Goal: Navigation & Orientation: Find specific page/section

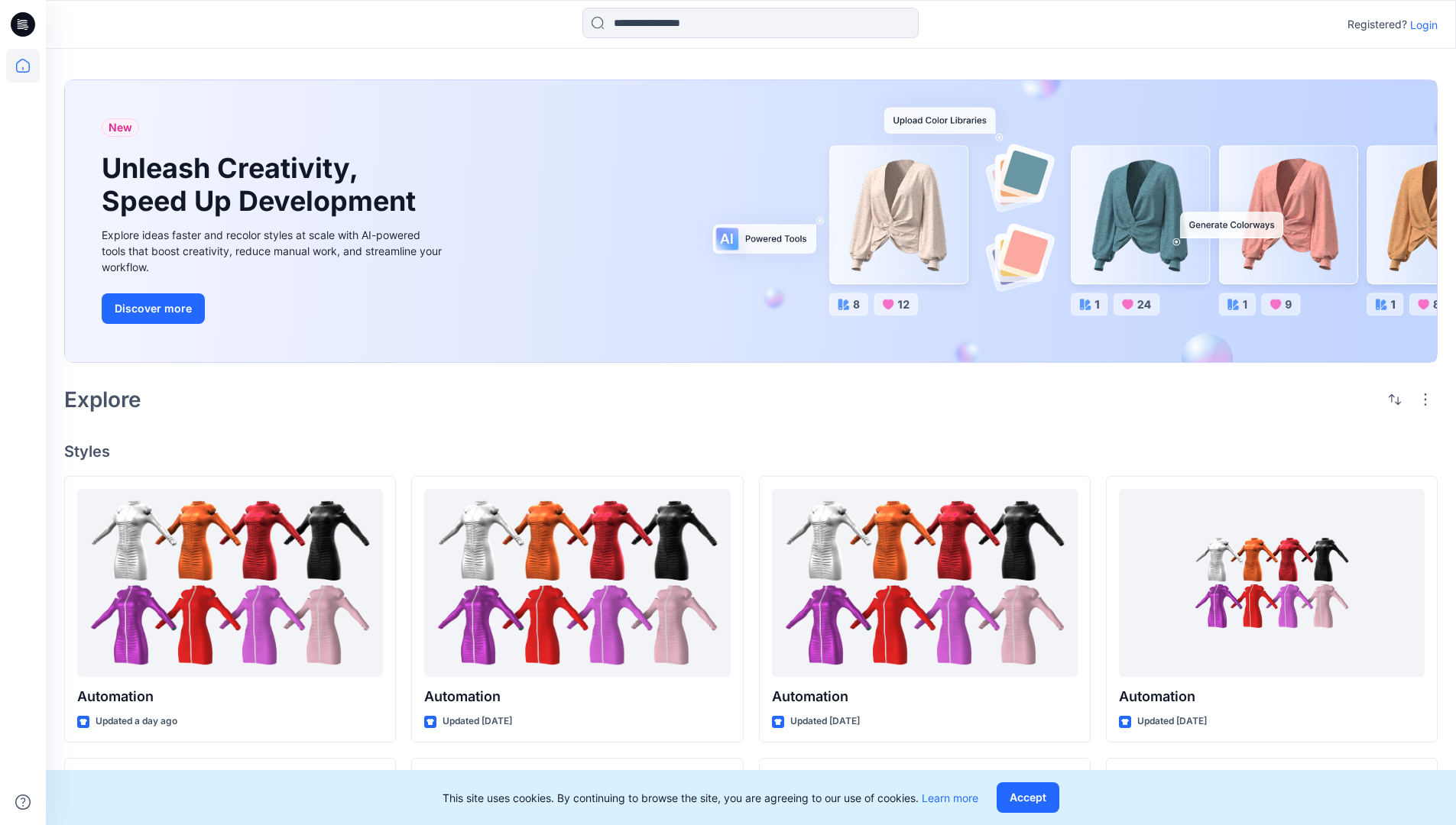
click at [1420, 24] on p "Login" at bounding box center [1423, 25] width 27 height 16
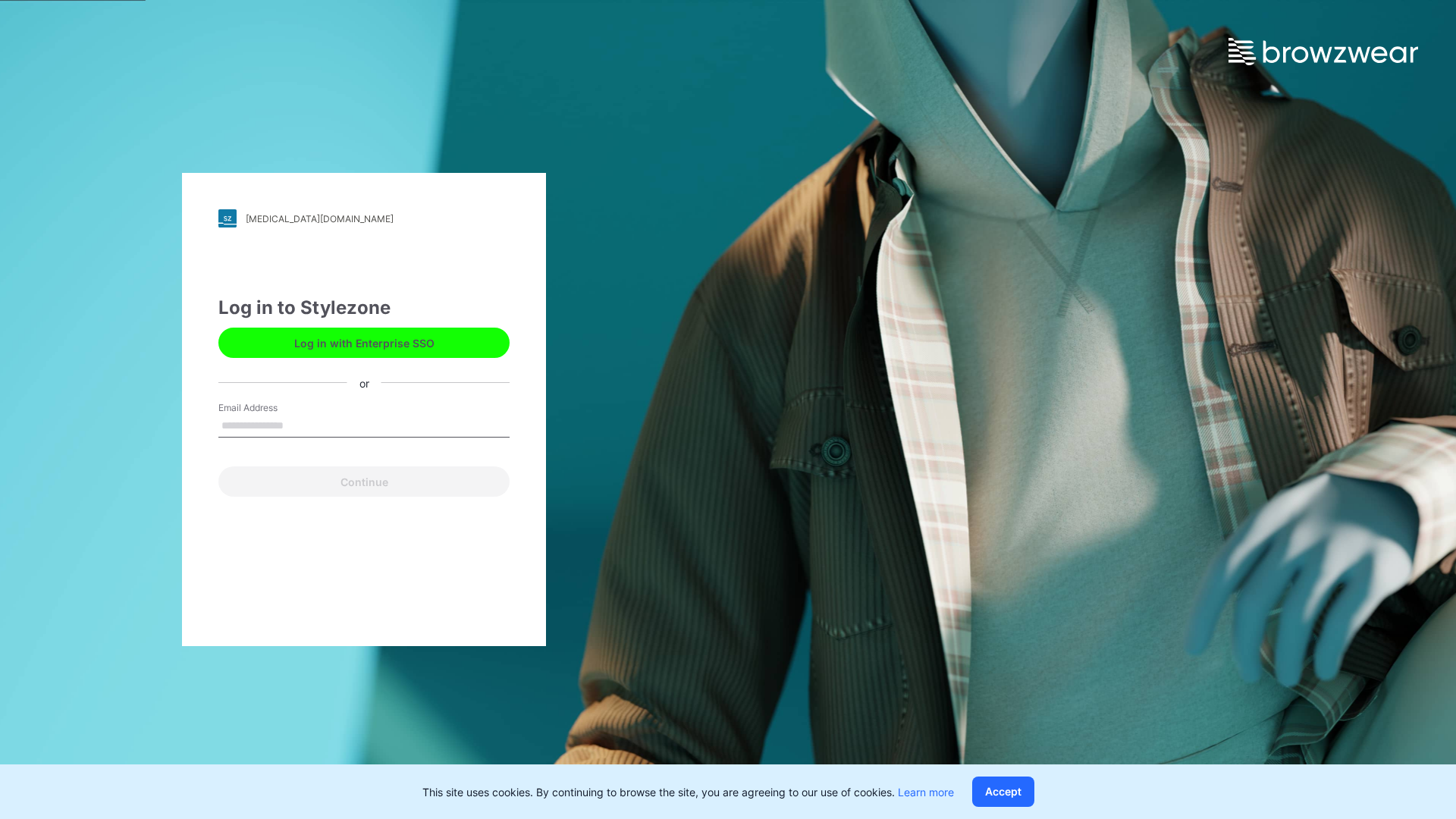
click at [299, 425] on input "Email Address" at bounding box center [363, 426] width 291 height 22
type input "**********"
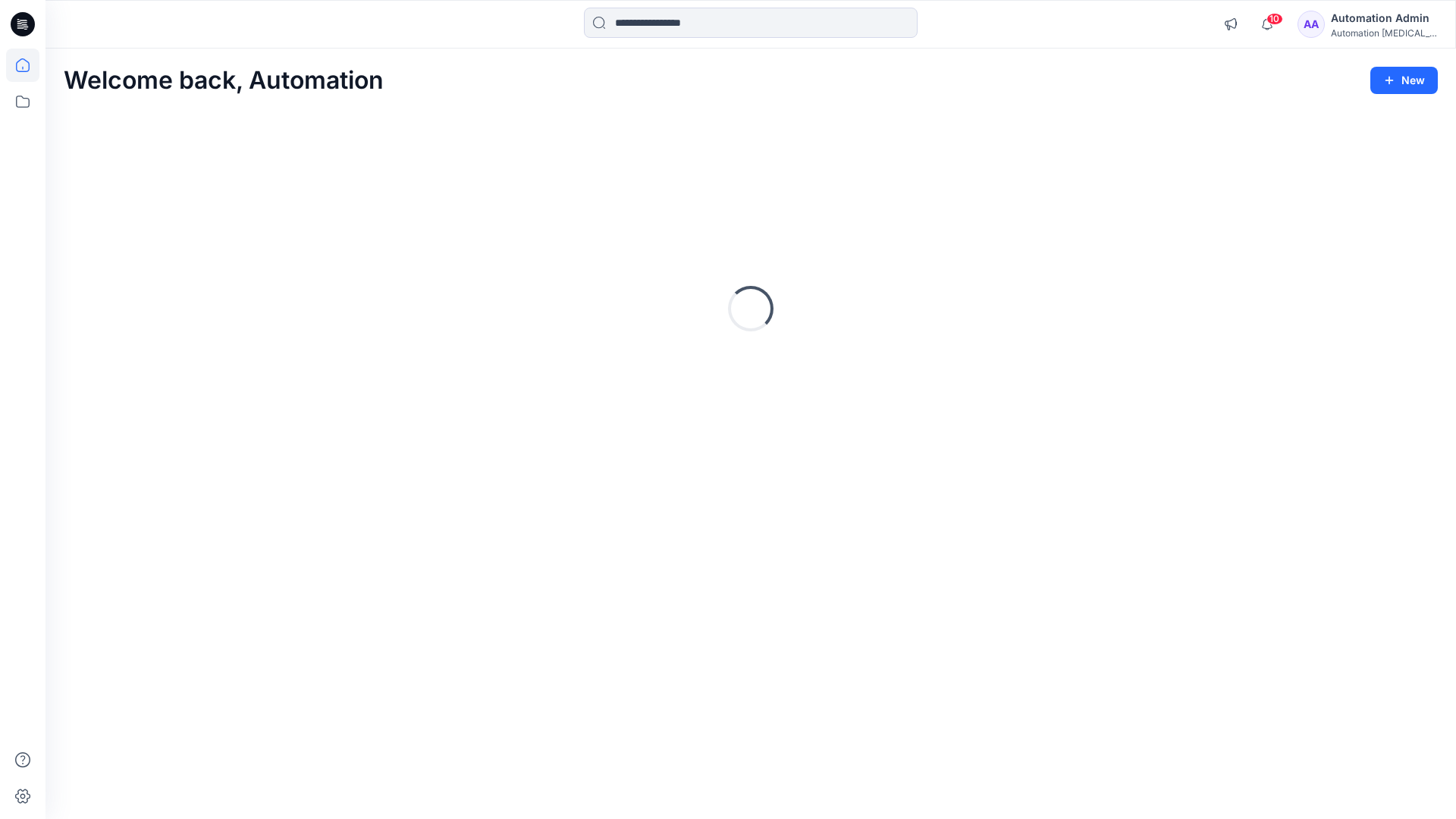
click at [29, 66] on icon at bounding box center [23, 66] width 14 height 14
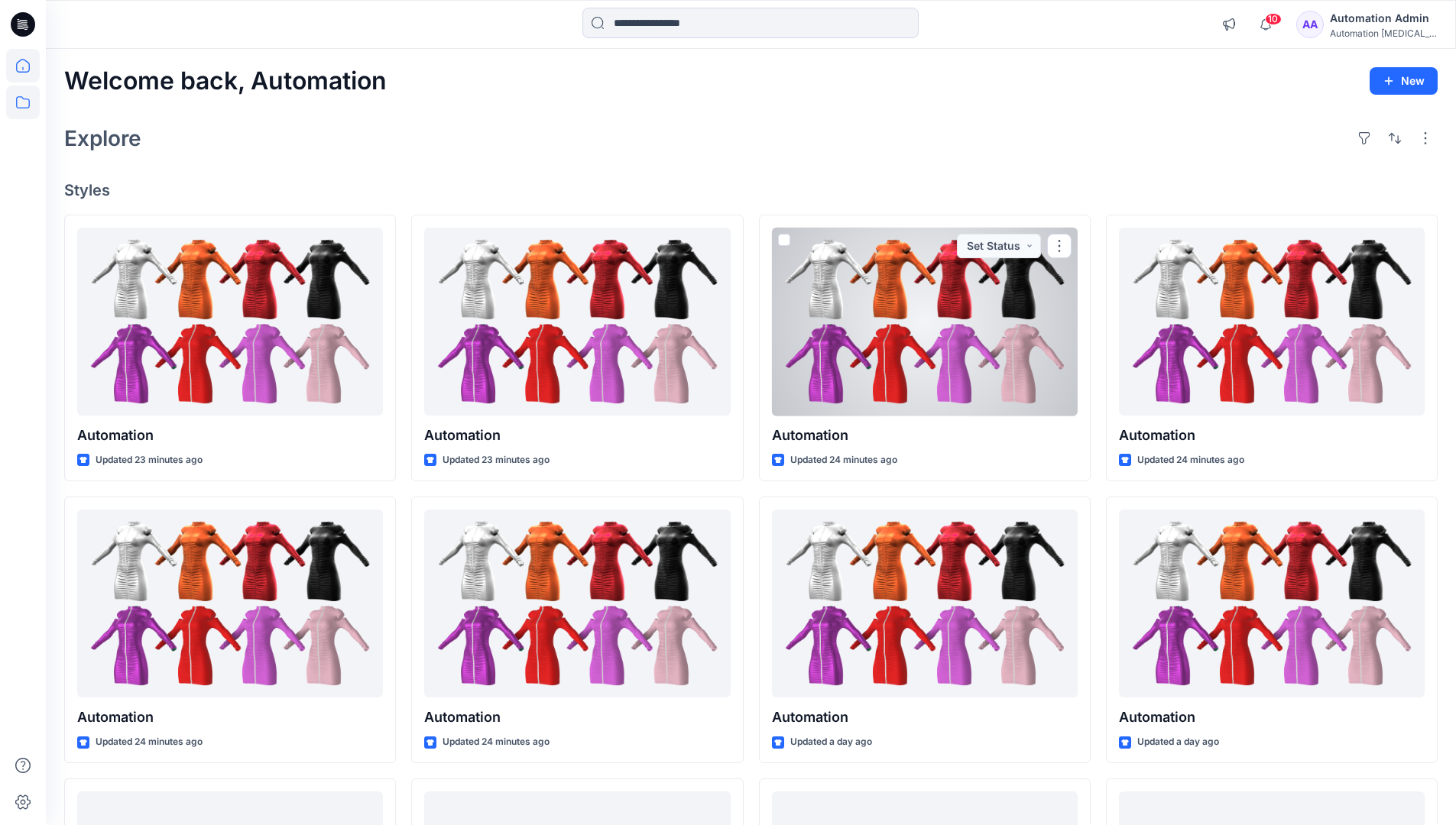
click at [23, 100] on icon at bounding box center [23, 103] width 14 height 12
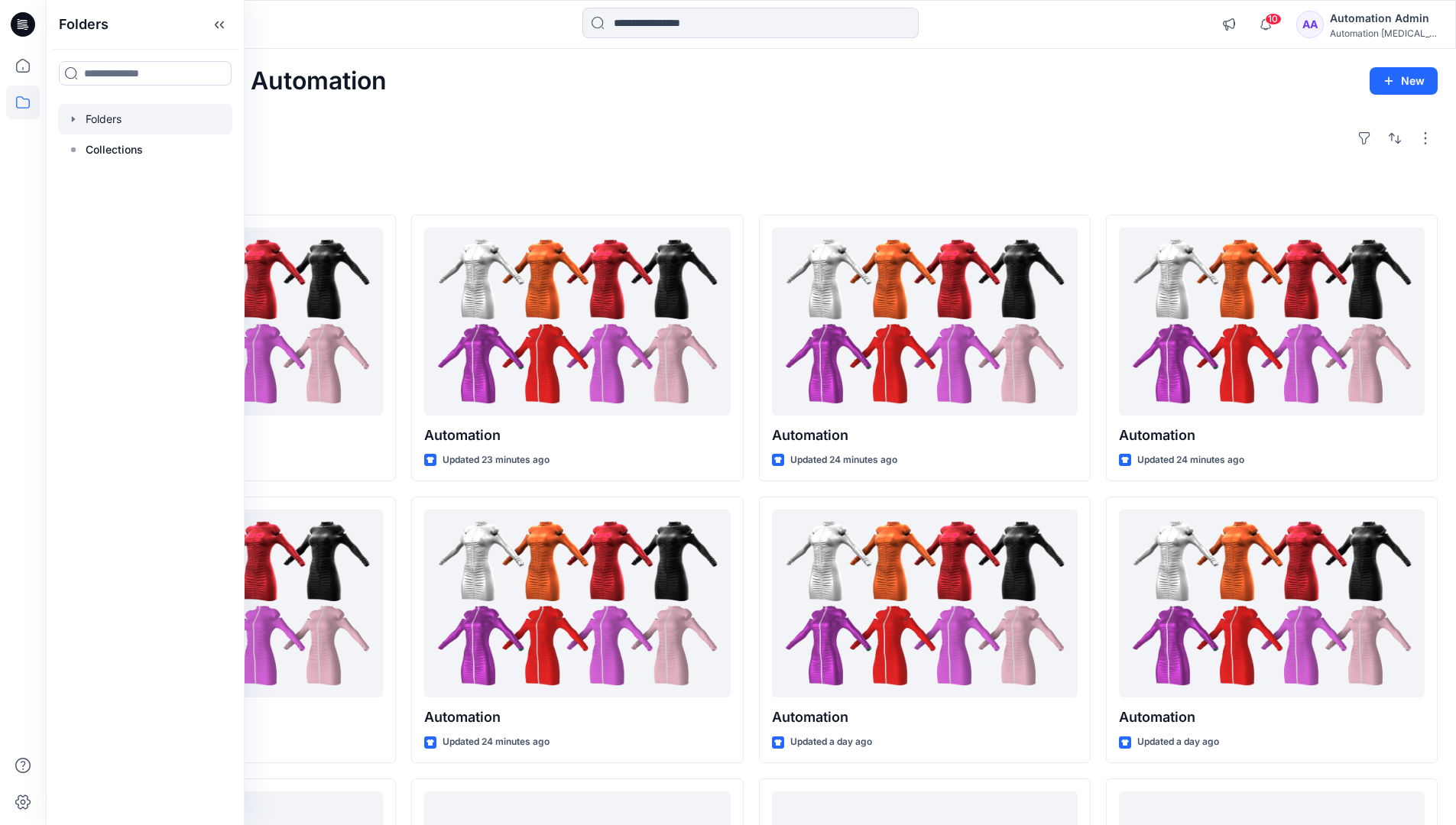
click at [111, 118] on div at bounding box center [145, 119] width 174 height 30
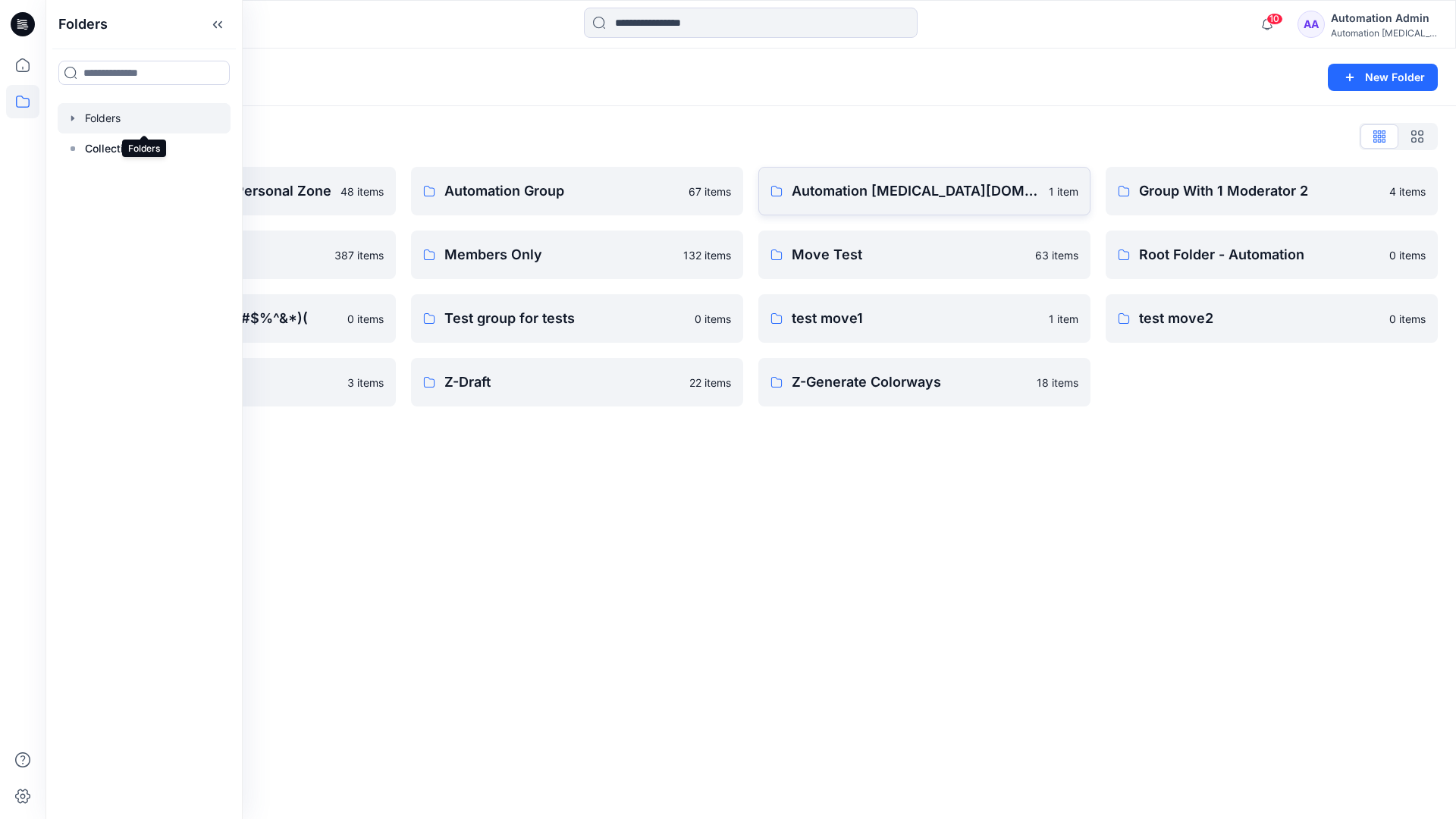
click at [870, 198] on p "Automation [MEDICAL_DATA][DOMAIN_NAME]" at bounding box center [915, 191] width 248 height 22
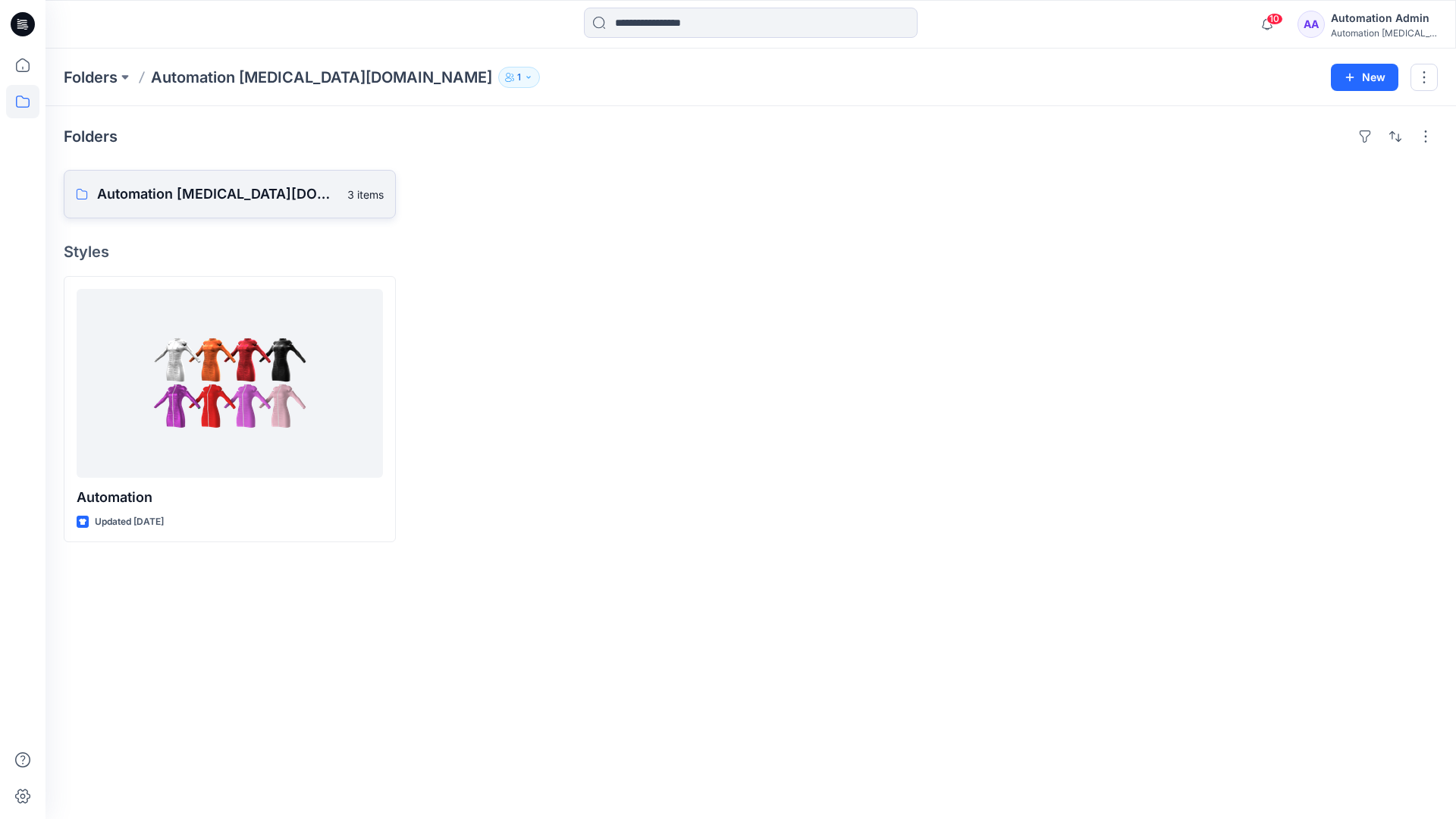
click at [214, 200] on p "Automation [MEDICAL_DATA][DOMAIN_NAME] Board" at bounding box center [218, 195] width 242 height 22
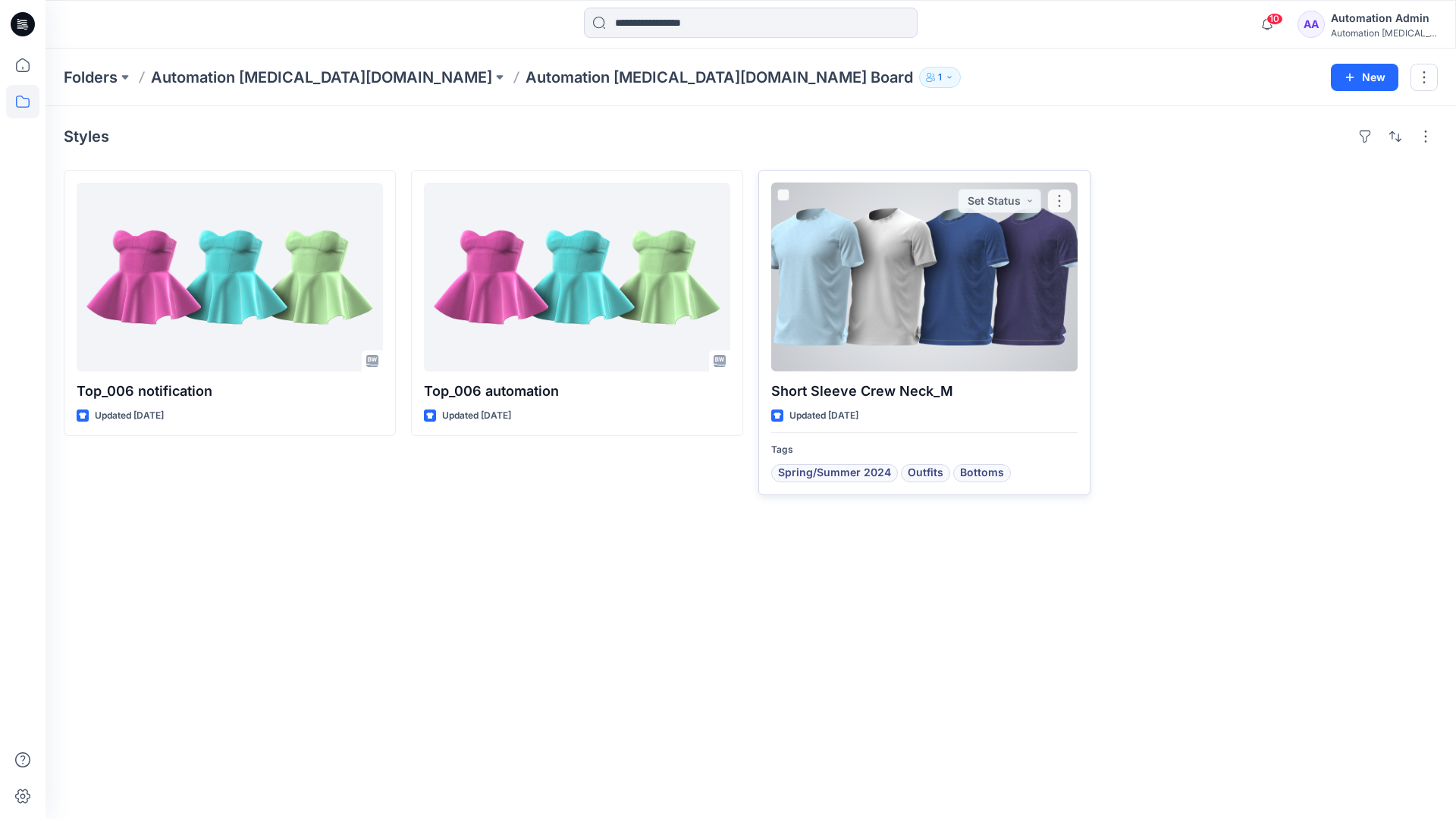
click at [867, 291] on div at bounding box center [924, 277] width 306 height 189
